Goal: Task Accomplishment & Management: Manage account settings

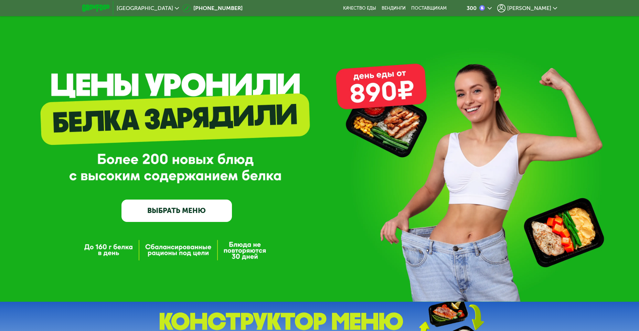
click at [540, 10] on span "[PERSON_NAME]" at bounding box center [529, 9] width 44 height 6
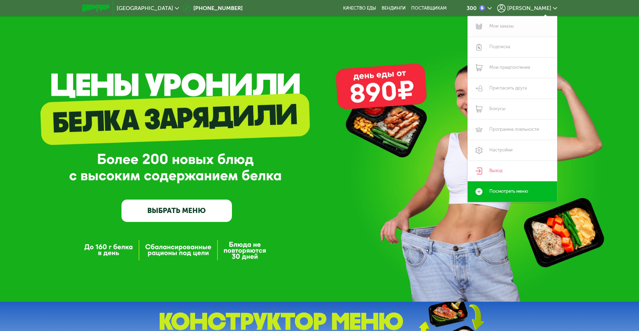
click at [516, 27] on link "Мои заказы" at bounding box center [511, 26] width 89 height 21
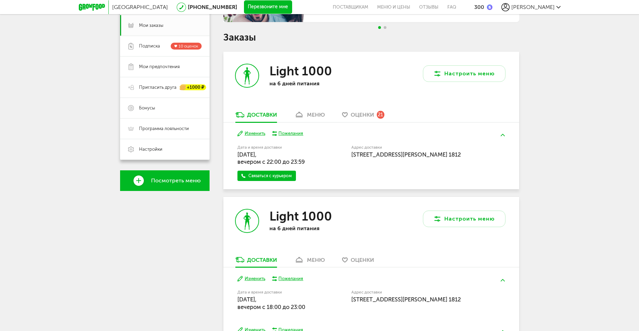
scroll to position [103, 0]
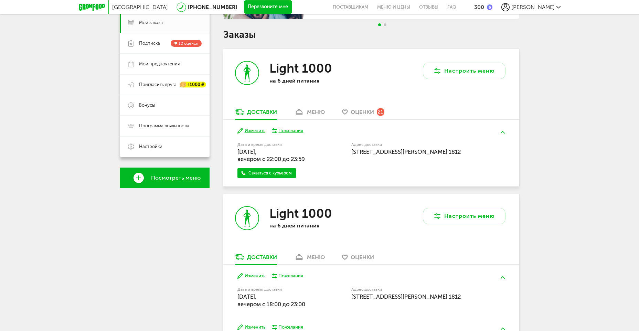
click at [255, 132] on button "Изменить" at bounding box center [251, 131] width 28 height 7
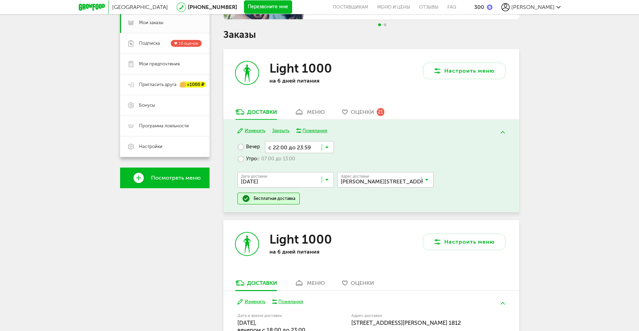
click at [328, 179] on input "Search for option" at bounding box center [287, 181] width 96 height 12
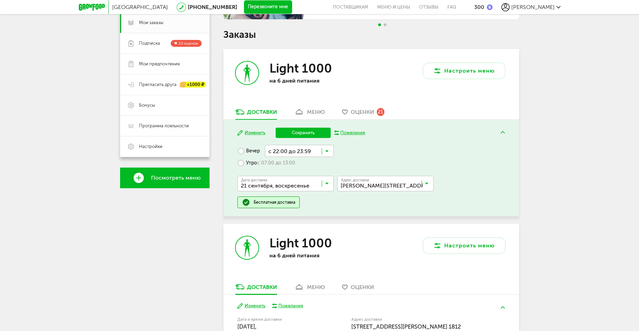
click at [304, 239] on span "21 сентября, воскресенье" at bounding box center [286, 243] width 96 height 14
click at [310, 134] on button "Сохранить" at bounding box center [303, 133] width 55 height 10
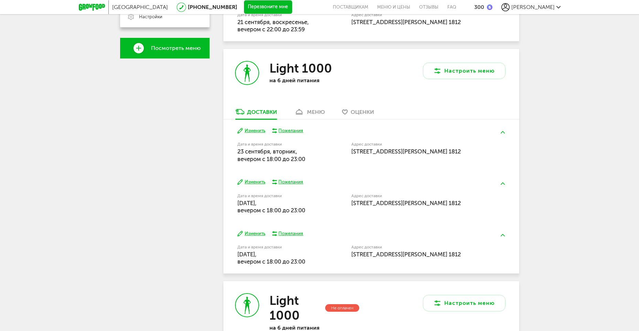
scroll to position [61, 0]
